Goal: Find specific page/section: Find specific page/section

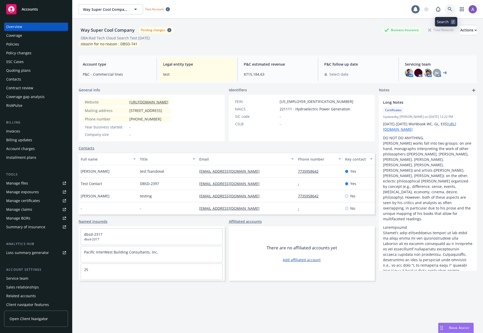
click at [449, 7] on link at bounding box center [450, 9] width 10 height 10
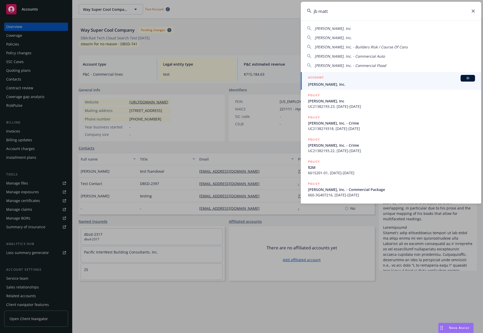
type input "jb matt"
click at [330, 80] on div "ACCOUNT BI" at bounding box center [391, 78] width 167 height 7
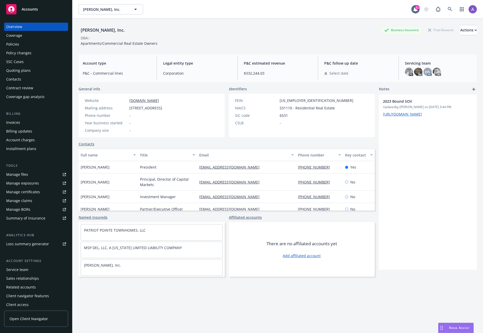
click at [37, 46] on div "Policies" at bounding box center [36, 44] width 60 height 8
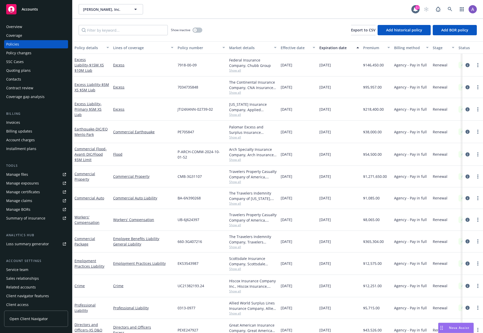
click at [20, 27] on div "Overview" at bounding box center [14, 27] width 16 height 8
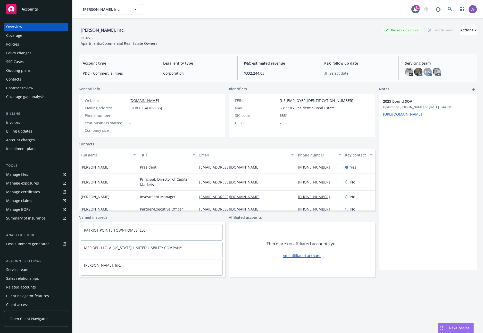
click at [246, 36] on div "DBA: -" at bounding box center [278, 37] width 398 height 5
click at [408, 73] on img at bounding box center [409, 72] width 8 height 8
click at [414, 73] on img at bounding box center [418, 72] width 8 height 8
click at [425, 72] on span "HS" at bounding box center [427, 71] width 5 height 5
click at [436, 72] on img at bounding box center [437, 72] width 8 height 8
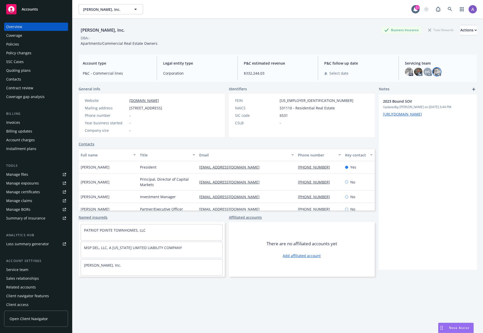
click at [413, 48] on div "[PERSON_NAME], Inc. Business Insurance Total Rewards Actions DBA: - Apartments/…" at bounding box center [278, 34] width 398 height 31
